Goal: Transaction & Acquisition: Purchase product/service

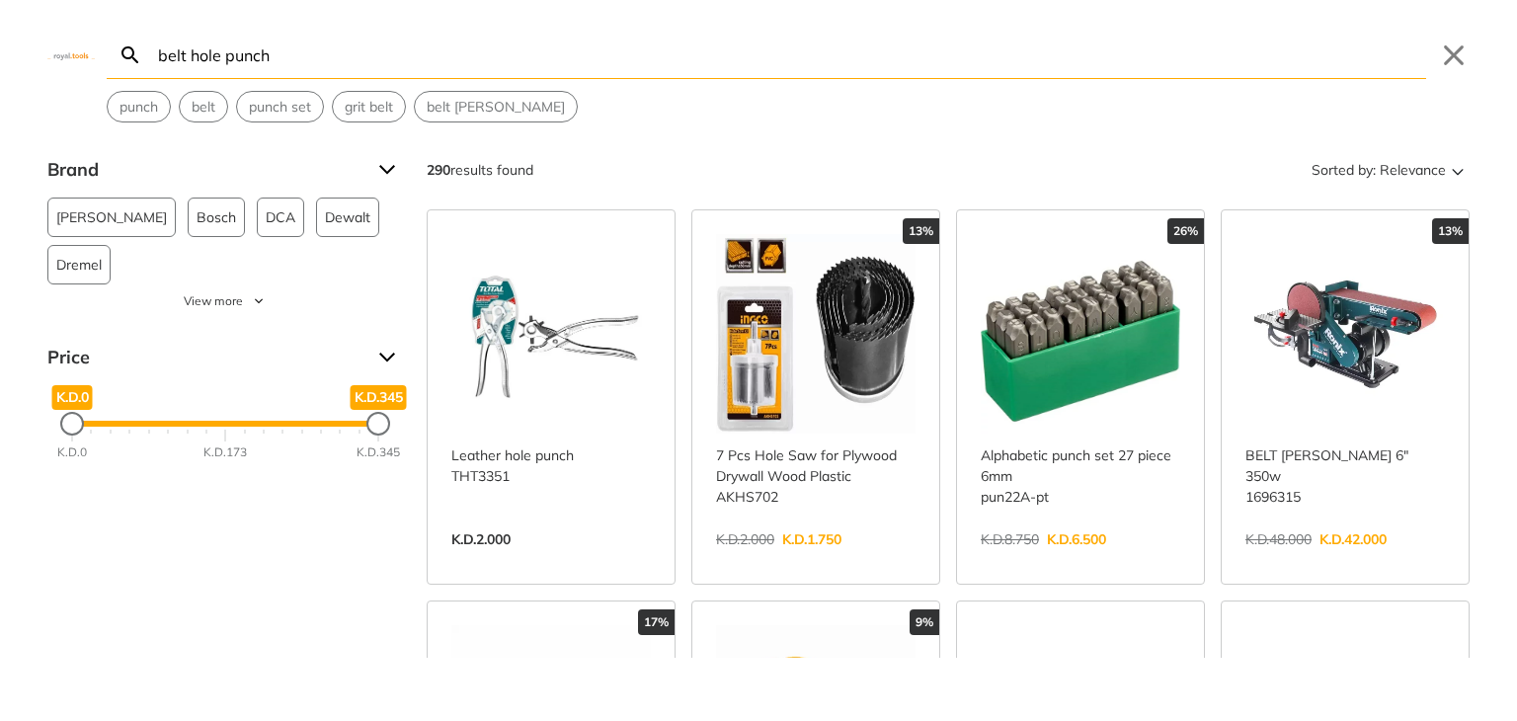
select select "8"
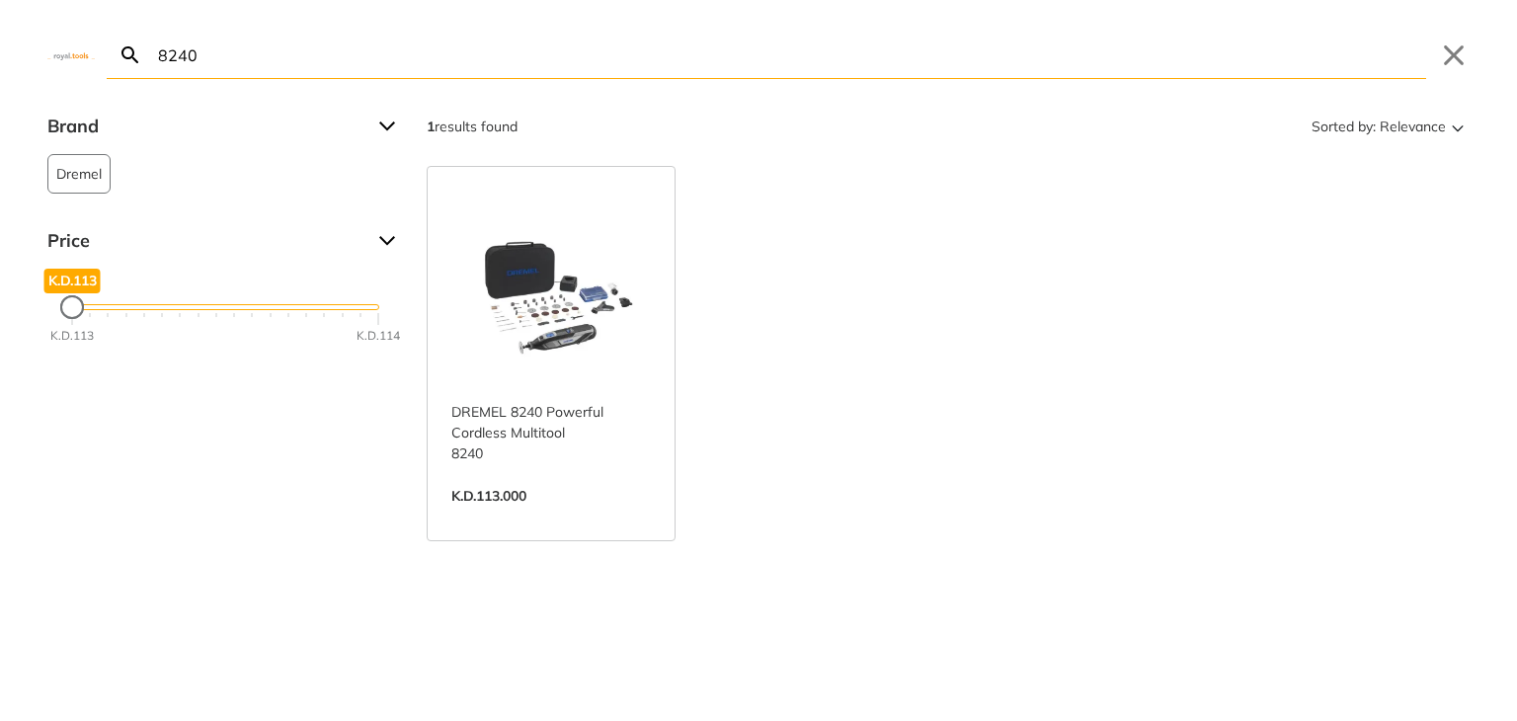
type input "8240"
click at [522, 517] on link "View more →" at bounding box center [551, 517] width 200 height 0
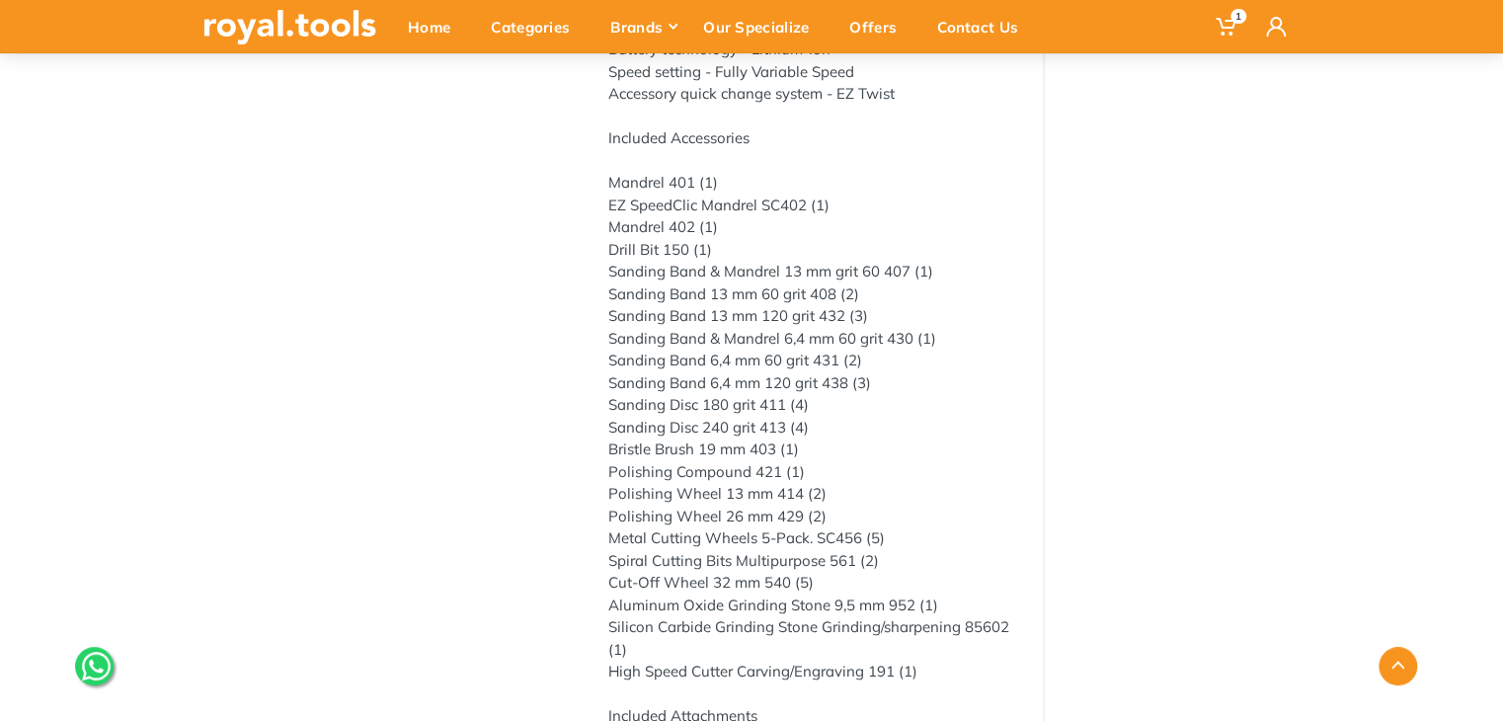
type input "8240"
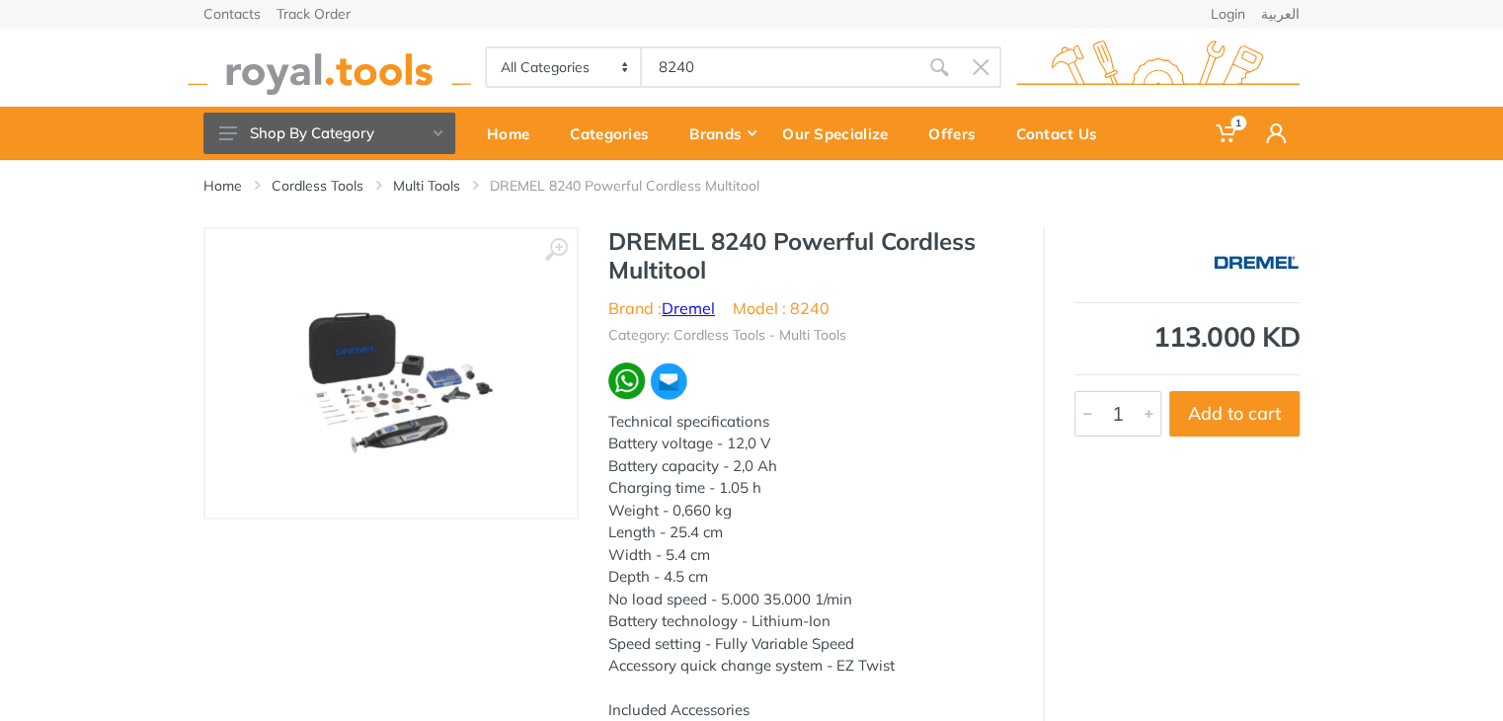
click at [690, 310] on link "Dremel" at bounding box center [688, 308] width 53 height 20
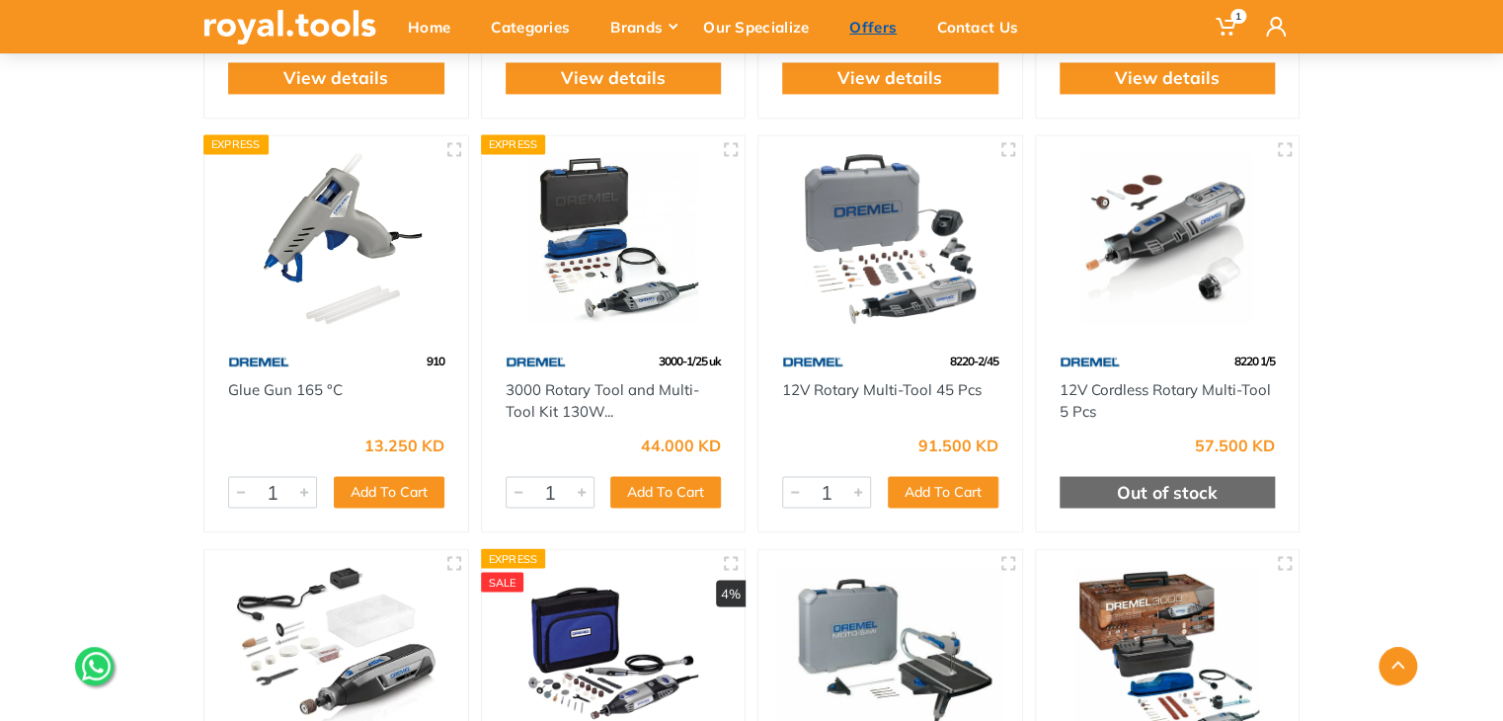
scroll to position [2805, 0]
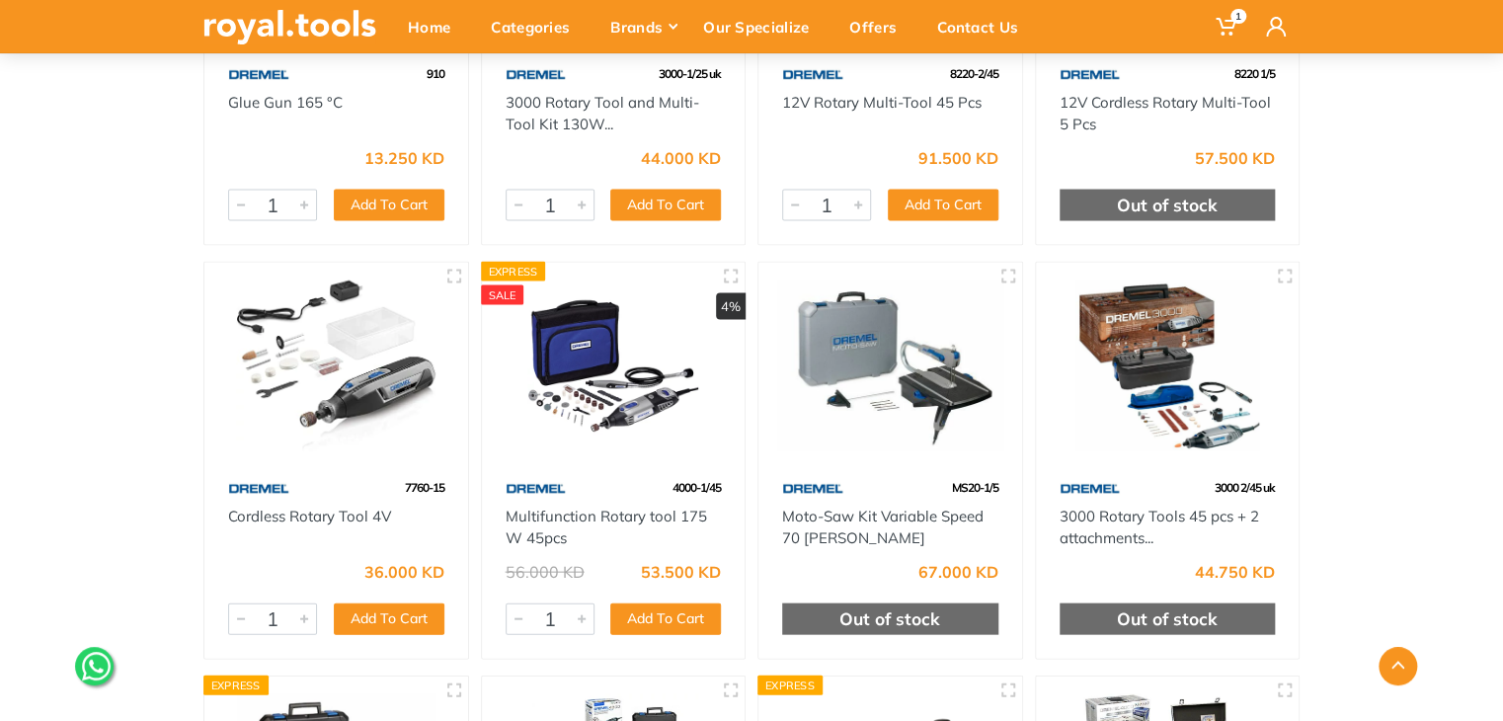
scroll to position [2805, 0]
